Goal: Contribute content: Contribute content

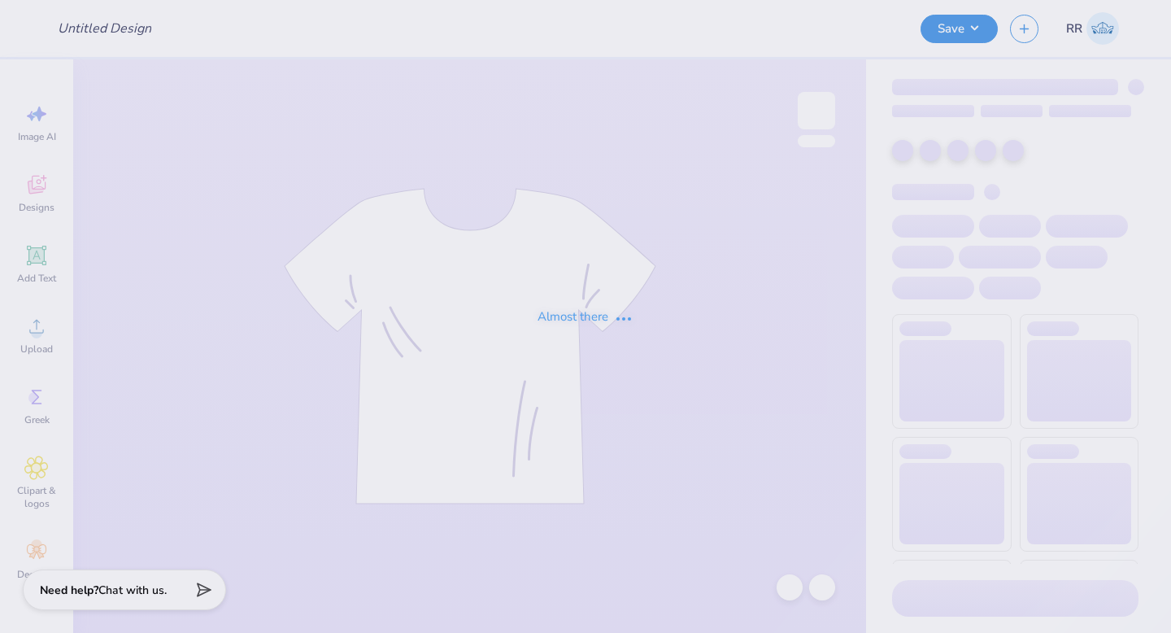
type input "KOA"
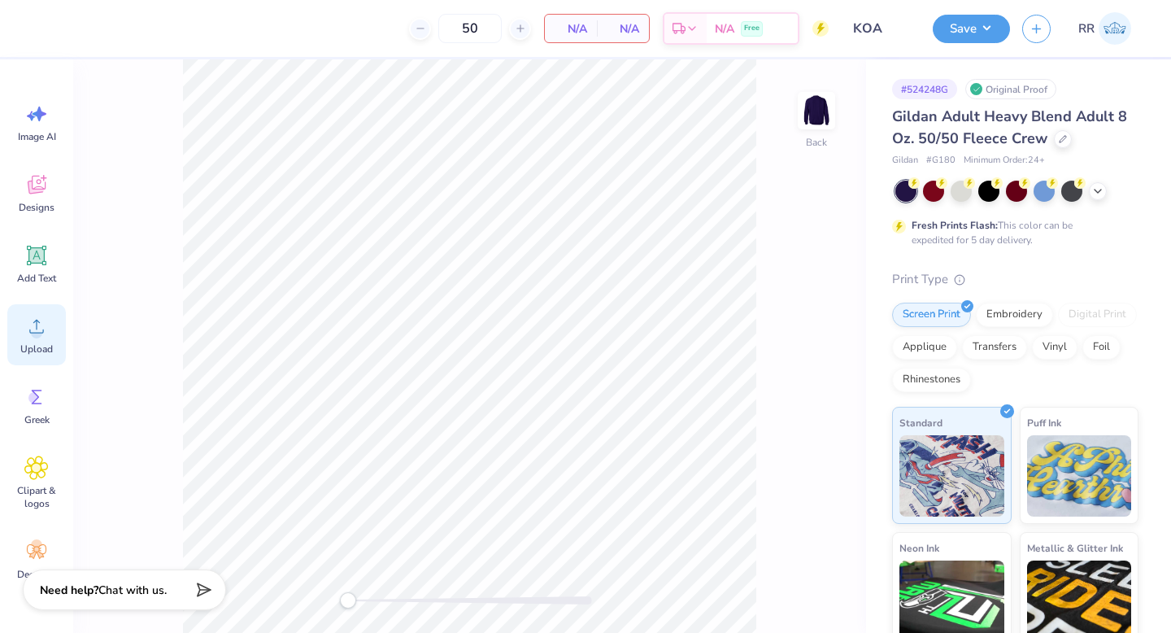
click at [41, 335] on icon at bounding box center [36, 326] width 24 height 24
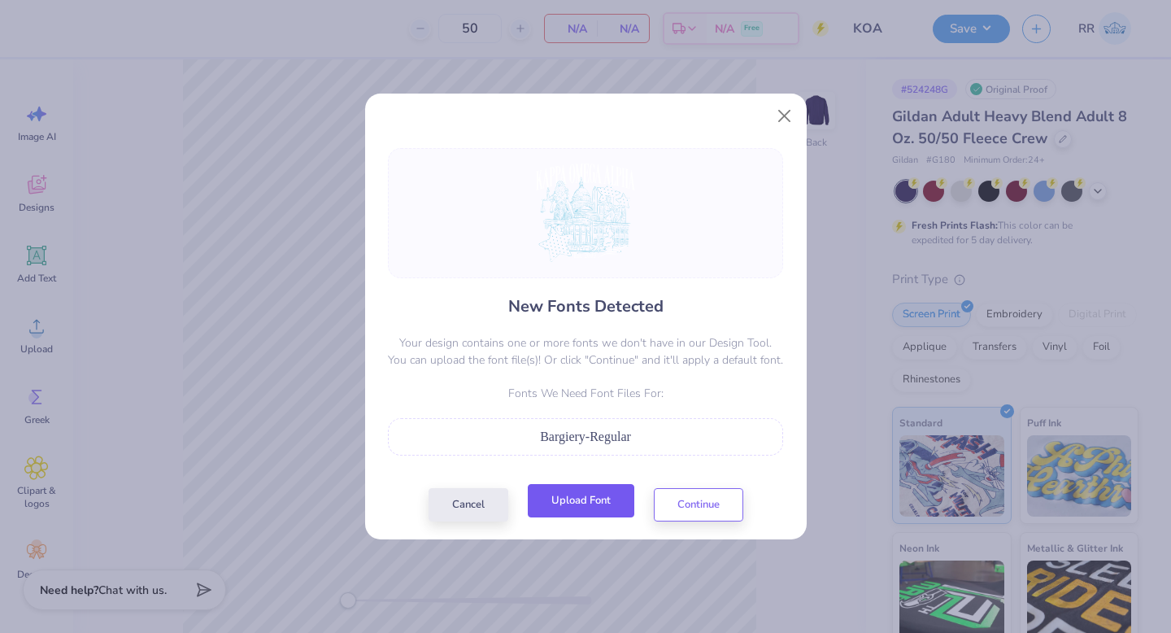
click at [603, 508] on button "Upload Font" at bounding box center [581, 500] width 107 height 33
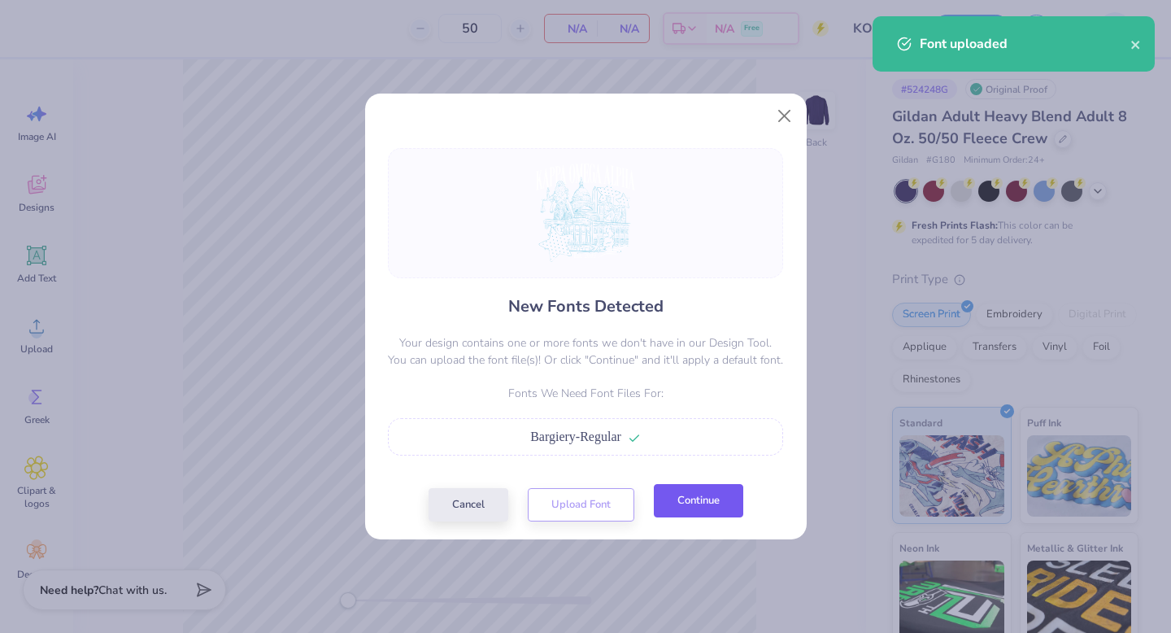
click at [708, 495] on button "Continue" at bounding box center [698, 500] width 89 height 33
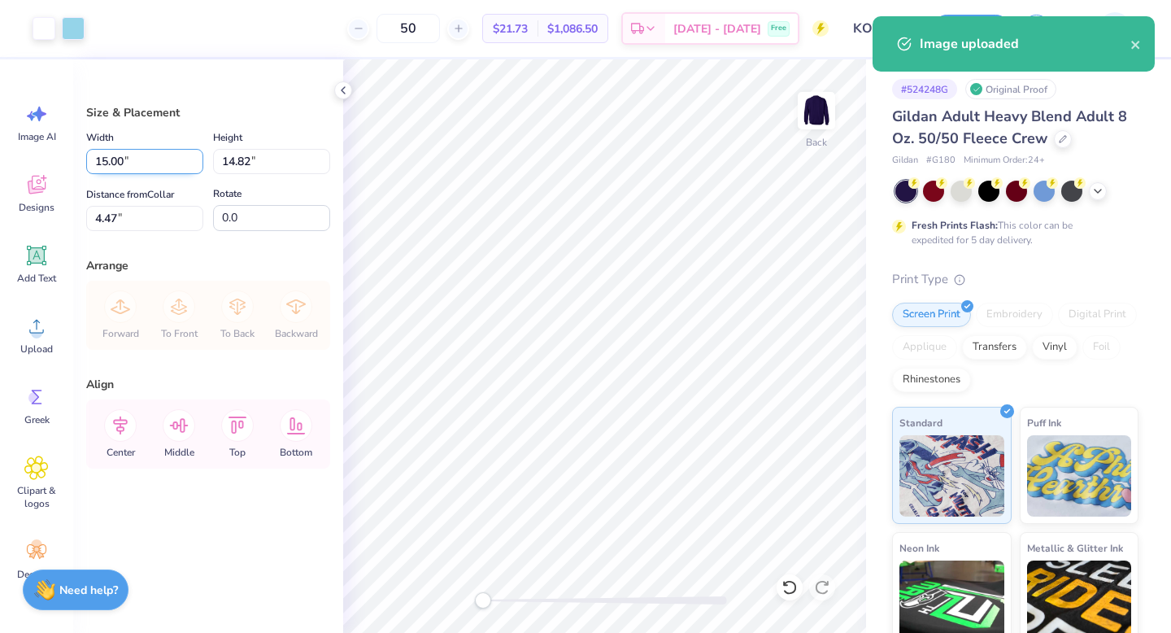
click at [166, 158] on input "15.00" at bounding box center [144, 161] width 117 height 25
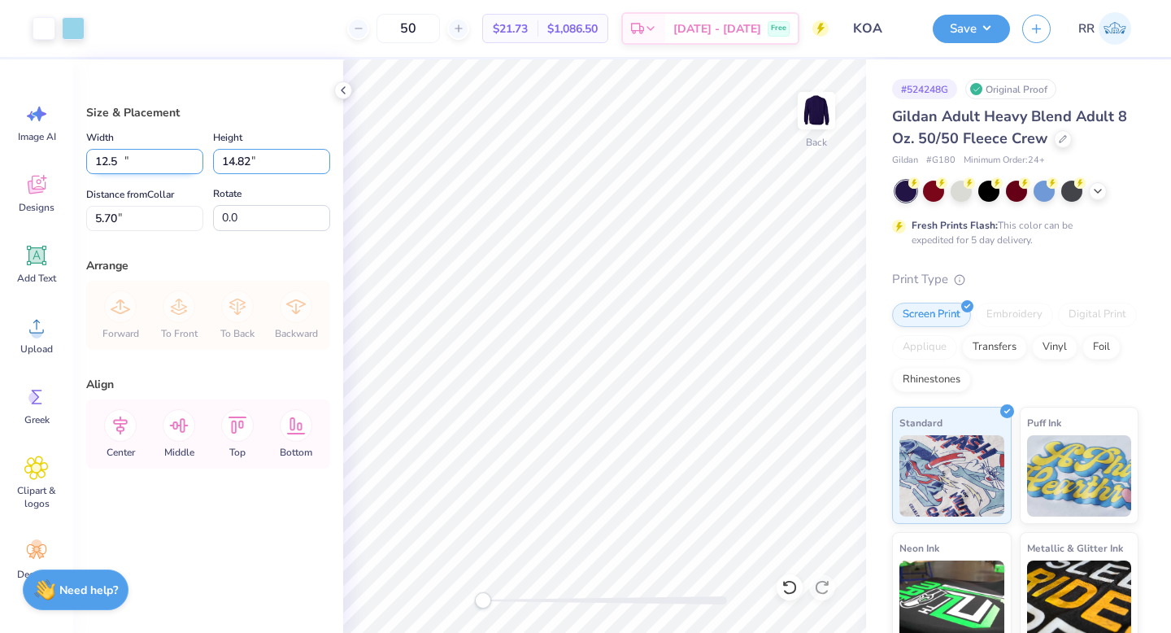
type input "12.50"
type input "12.35"
type input "3.00"
click at [969, 28] on button "Save" at bounding box center [971, 26] width 77 height 28
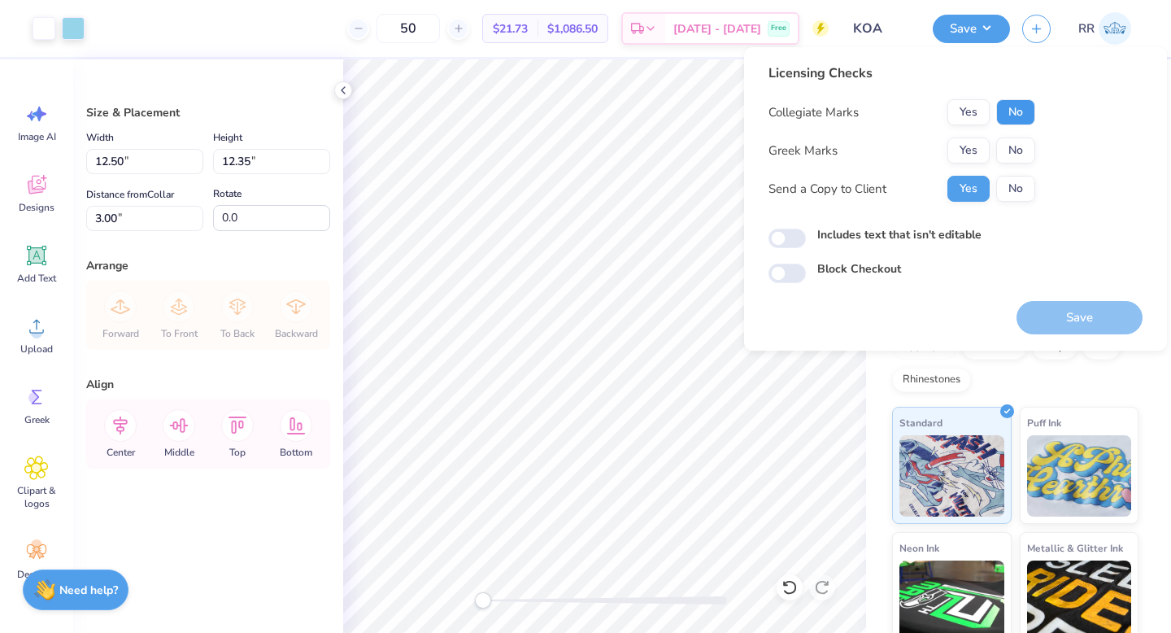
click at [1019, 103] on button "No" at bounding box center [1015, 112] width 39 height 26
click at [1019, 142] on button "No" at bounding box center [1015, 150] width 39 height 26
click at [1079, 307] on button "Save" at bounding box center [1080, 317] width 126 height 33
